Goal: Information Seeking & Learning: Learn about a topic

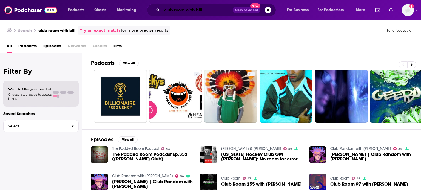
click at [219, 12] on input "club room with bill" at bounding box center [197, 10] width 71 height 9
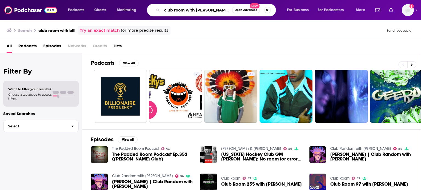
type input "club room with [PERSON_NAME]"
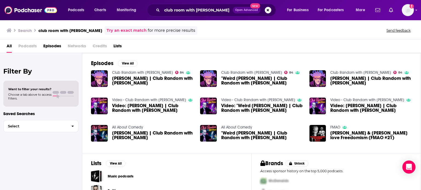
click at [118, 77] on span "[PERSON_NAME] | Club Random with [PERSON_NAME]" at bounding box center [153, 80] width 82 height 9
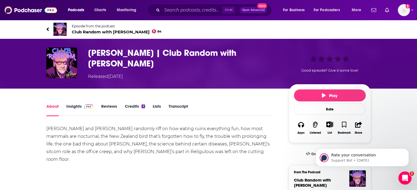
click at [71, 107] on link "Insights" at bounding box center [79, 110] width 27 height 13
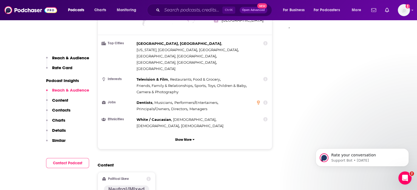
scroll to position [500, 0]
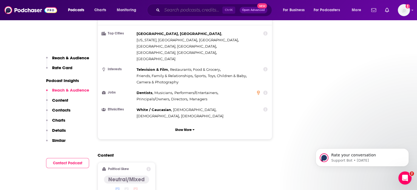
click at [186, 13] on input "Search podcasts, credits, & more..." at bounding box center [192, 10] width 60 height 9
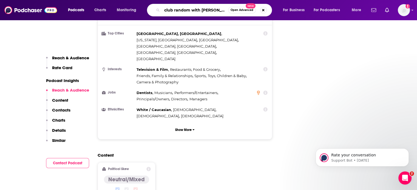
type input "club random with [PERSON_NAME]"
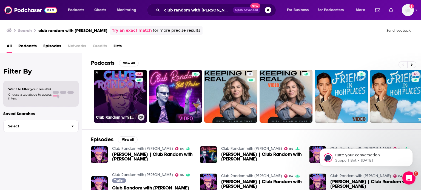
click at [118, 92] on link "84 Club Random with [PERSON_NAME]" at bounding box center [120, 96] width 53 height 53
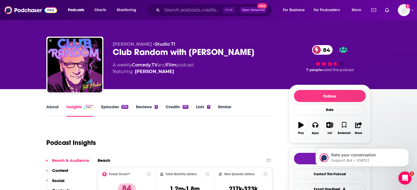
click at [56, 107] on link "About" at bounding box center [52, 110] width 12 height 13
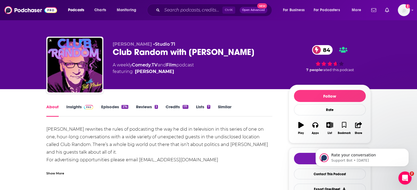
click at [73, 107] on link "Insights" at bounding box center [79, 110] width 27 height 13
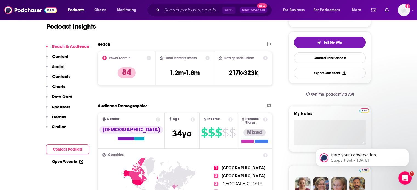
scroll to position [112, 0]
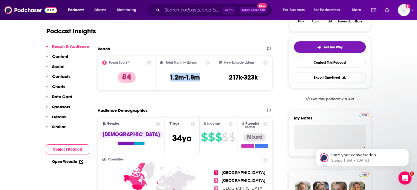
drag, startPoint x: 206, startPoint y: 78, endPoint x: 168, endPoint y: 78, distance: 37.3
click at [168, 78] on div "Total Monthly Listens 1.2m-1.8m" at bounding box center [185, 73] width 50 height 25
copy h3 "1.2m-1.8m"
click at [182, 46] on div "Reach" at bounding box center [180, 48] width 164 height 5
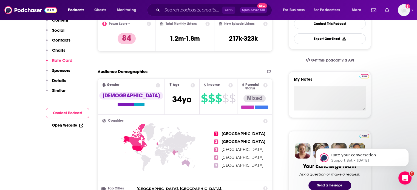
scroll to position [0, 0]
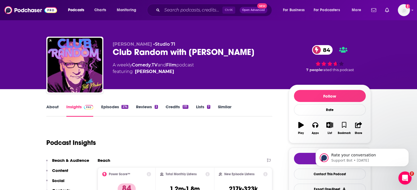
click at [52, 107] on link "About" at bounding box center [52, 110] width 12 height 13
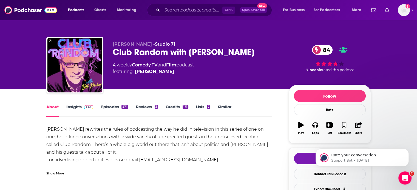
click at [76, 107] on link "Insights" at bounding box center [79, 110] width 27 height 13
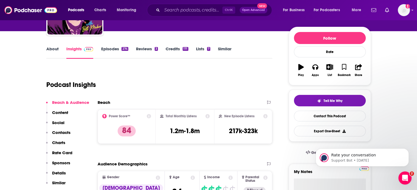
scroll to position [99, 0]
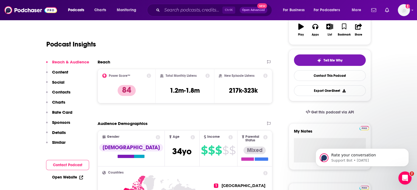
click at [104, 76] on icon at bounding box center [104, 76] width 4 height 4
click at [147, 76] on icon at bounding box center [149, 76] width 4 height 4
